Goal: Task Accomplishment & Management: Manage account settings

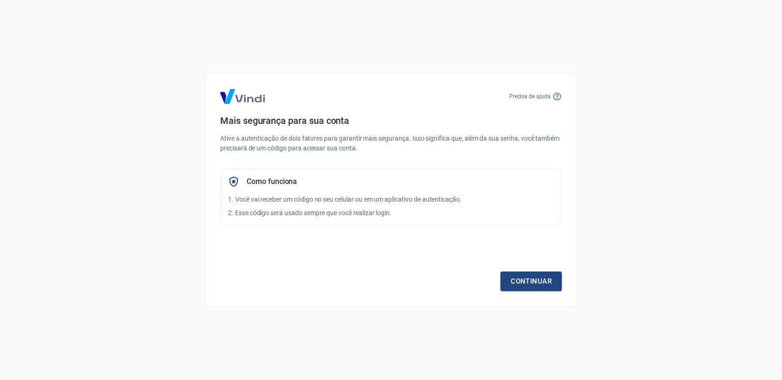
click at [541, 269] on div "Continuar" at bounding box center [391, 264] width 342 height 54
click at [539, 279] on link "Continuar" at bounding box center [530, 281] width 61 height 20
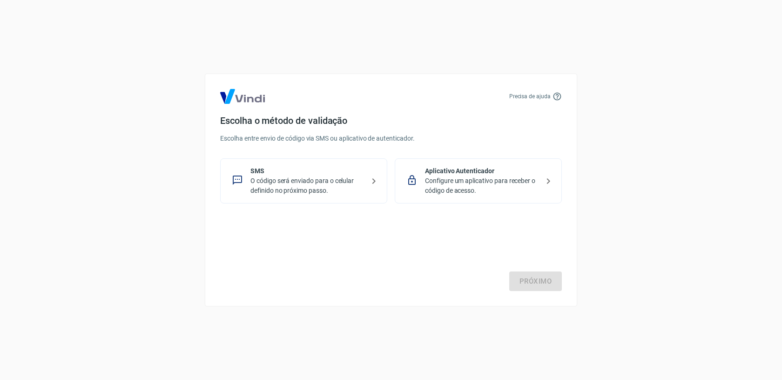
click at [479, 182] on p "Configure um aplicativo para receber o código de acesso." at bounding box center [482, 186] width 114 height 20
click at [549, 281] on link "Próximo" at bounding box center [535, 281] width 53 height 20
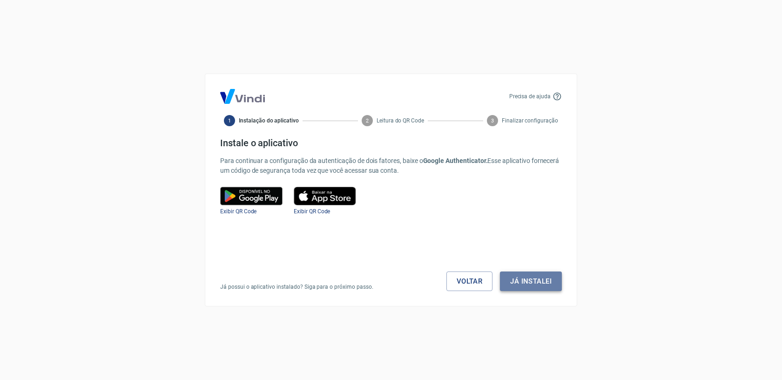
click at [516, 282] on button "Já instalei" at bounding box center [531, 281] width 62 height 20
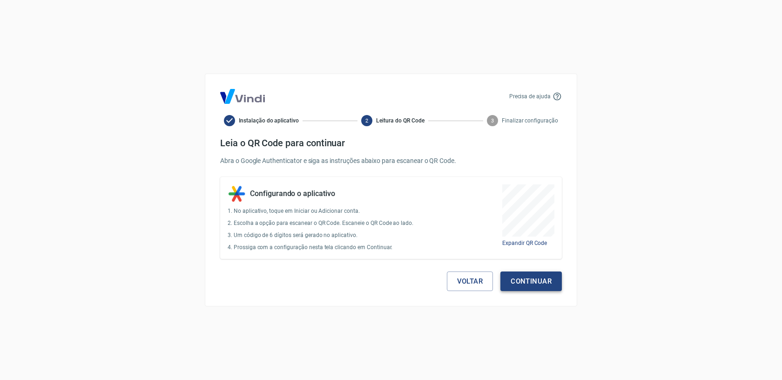
click at [523, 283] on button "Continuar" at bounding box center [530, 281] width 61 height 20
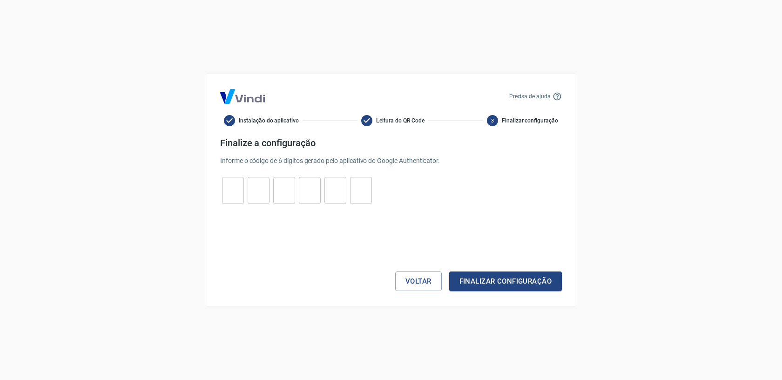
click at [233, 188] on input "tel" at bounding box center [233, 191] width 22 height 20
paste input "6"
type input "6"
type input "8"
type input "3"
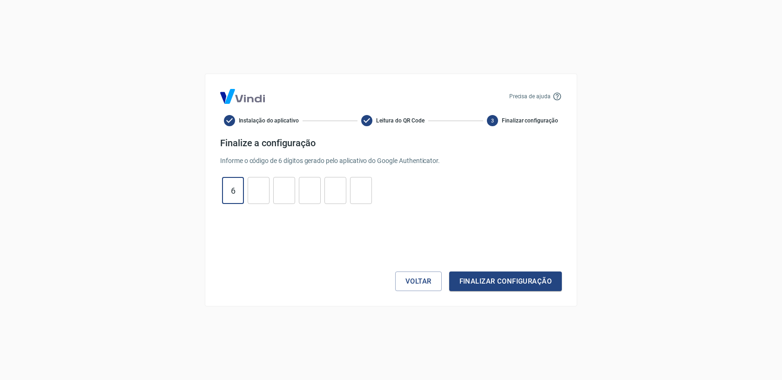
type input "9"
type input "3"
type input "6"
click at [483, 282] on button "Finalizar configuração" at bounding box center [505, 281] width 113 height 20
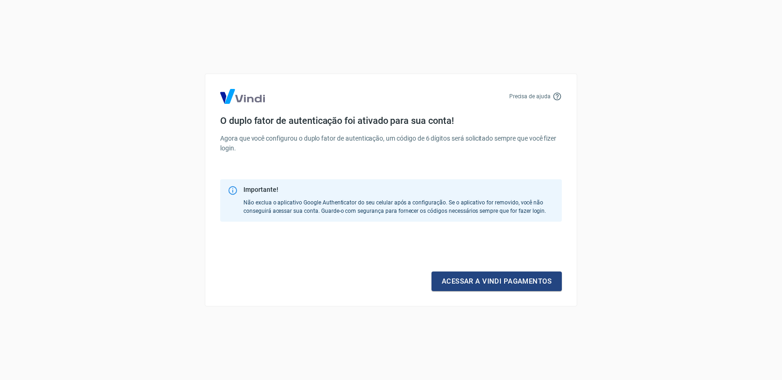
click at [483, 282] on link "Acessar a Vindi pagamentos" at bounding box center [496, 281] width 130 height 20
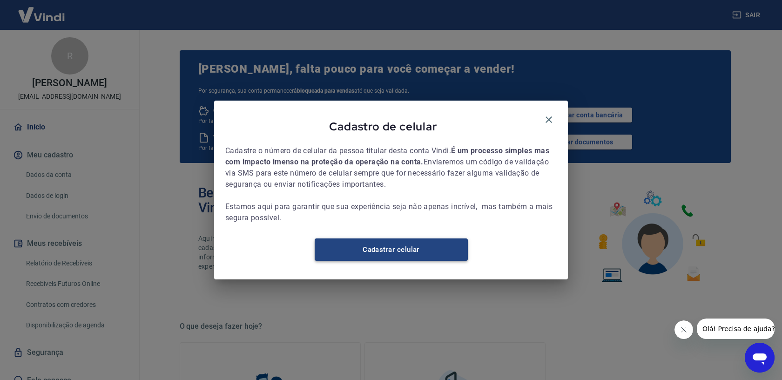
click at [400, 255] on link "Cadastrar celular" at bounding box center [391, 249] width 153 height 22
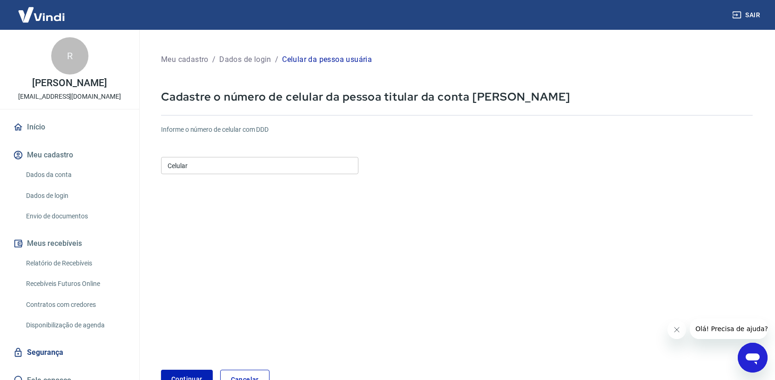
scroll to position [20, 0]
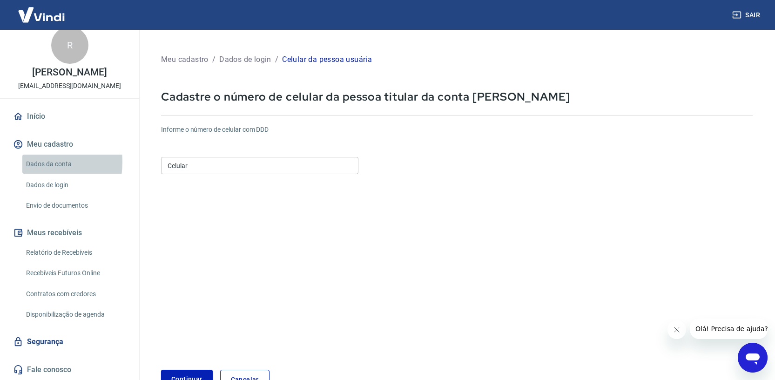
click at [31, 162] on link "Dados da conta" at bounding box center [75, 163] width 106 height 19
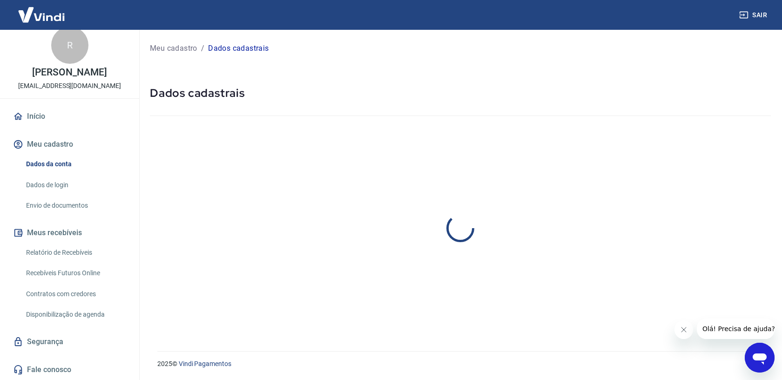
select select "PI"
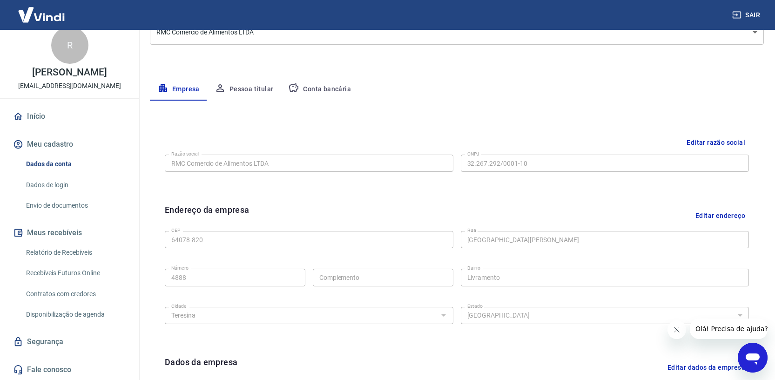
scroll to position [127, 0]
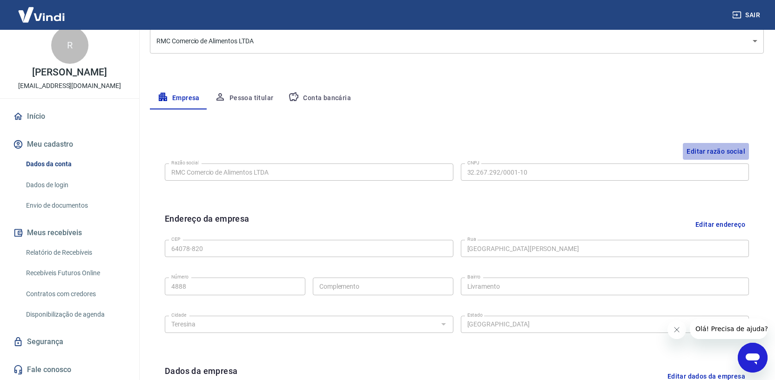
click at [737, 144] on button "Editar razão social" at bounding box center [716, 151] width 66 height 17
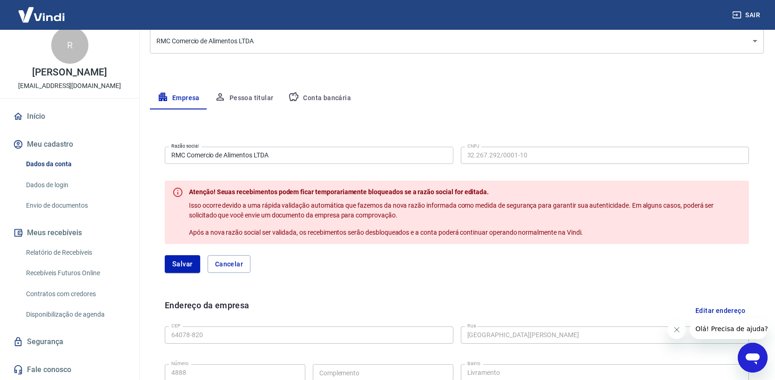
click at [296, 149] on input "RMC Comercio de Alimentos LTDA" at bounding box center [309, 155] width 289 height 17
click at [248, 265] on button "Cancelar" at bounding box center [229, 264] width 43 height 18
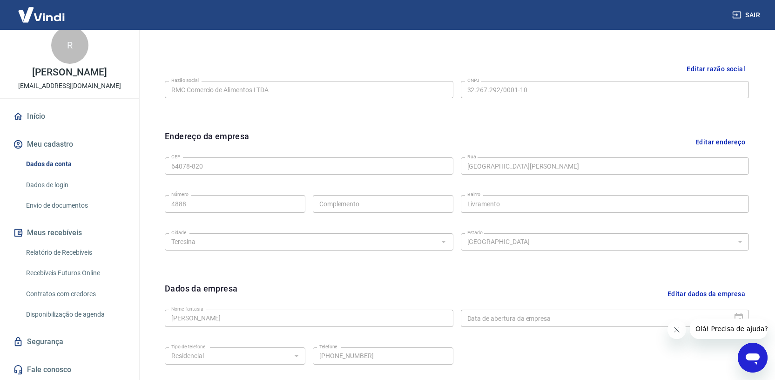
scroll to position [146, 0]
